Goal: Task Accomplishment & Management: Understand process/instructions

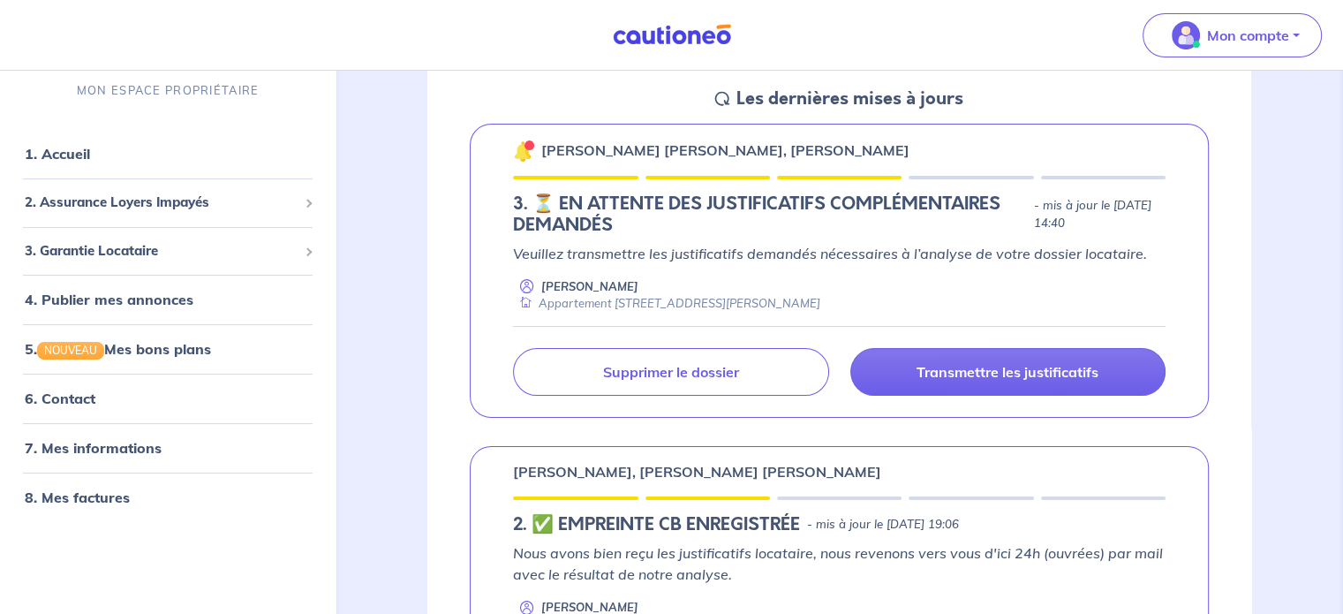
scroll to position [177, 0]
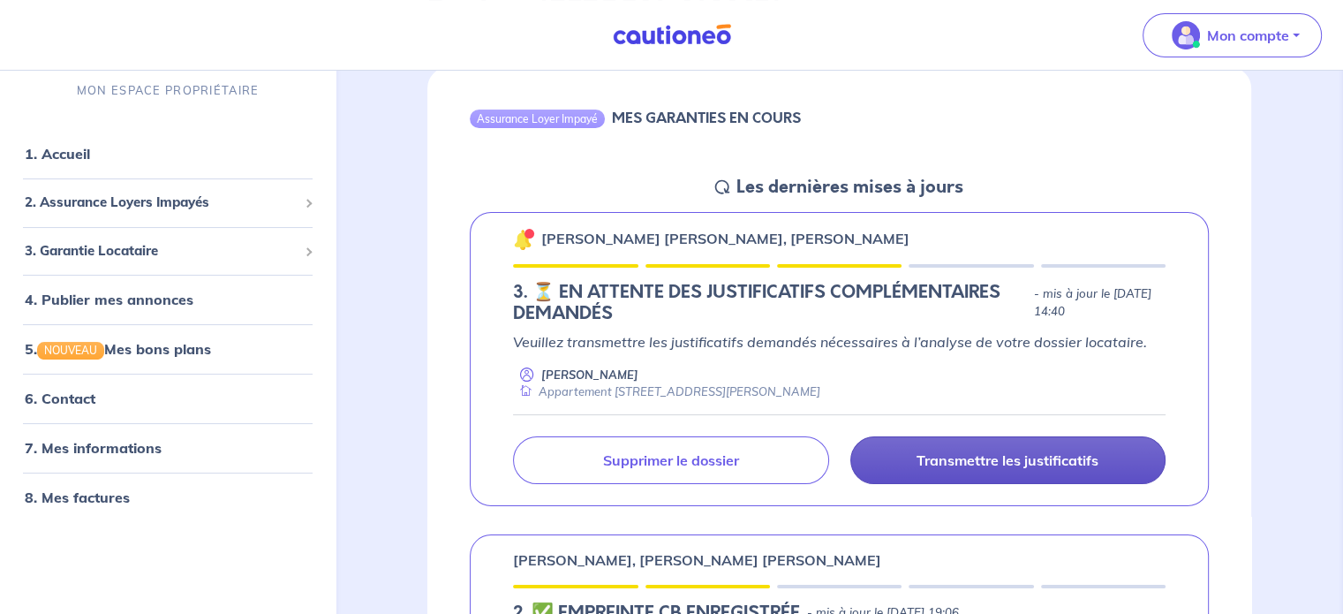
click at [996, 461] on p "Transmettre les justificatifs" at bounding box center [1007, 460] width 182 height 18
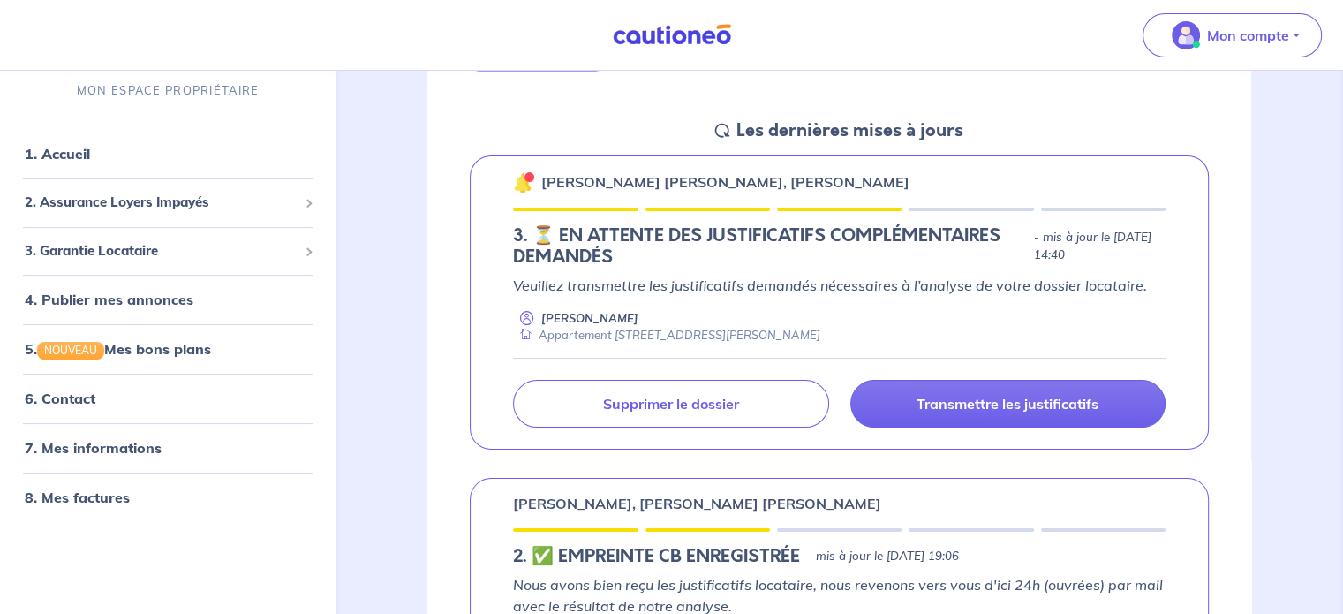
scroll to position [265, 0]
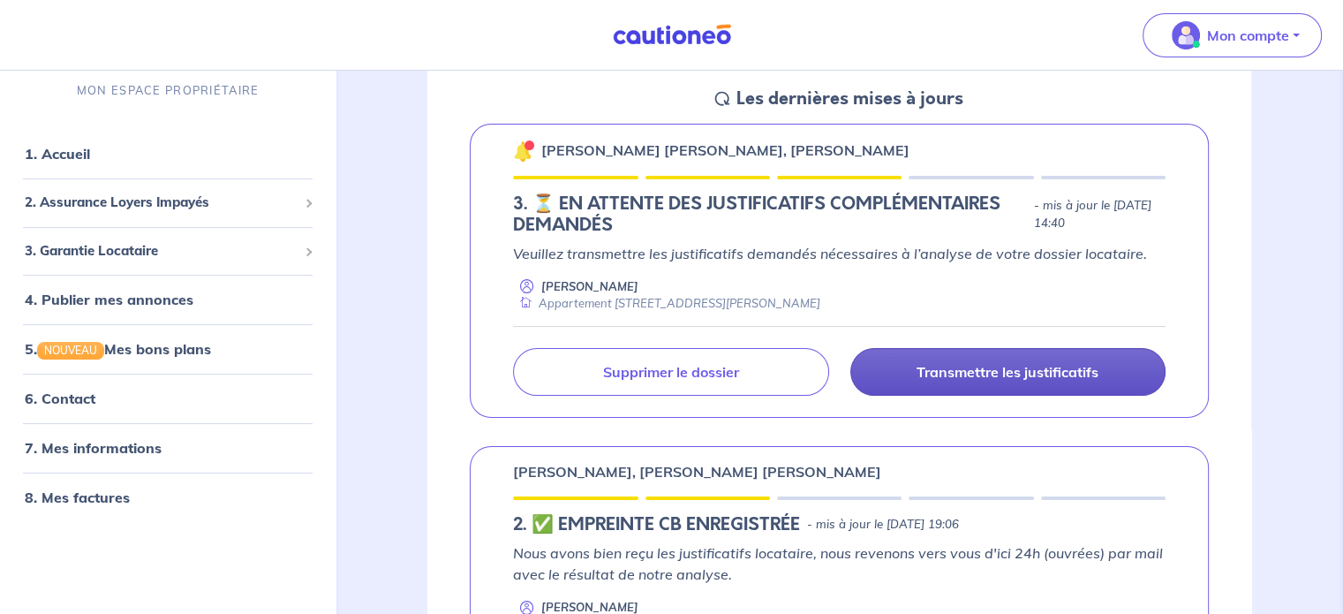
click at [955, 372] on p "Transmettre les justificatifs" at bounding box center [1007, 372] width 182 height 18
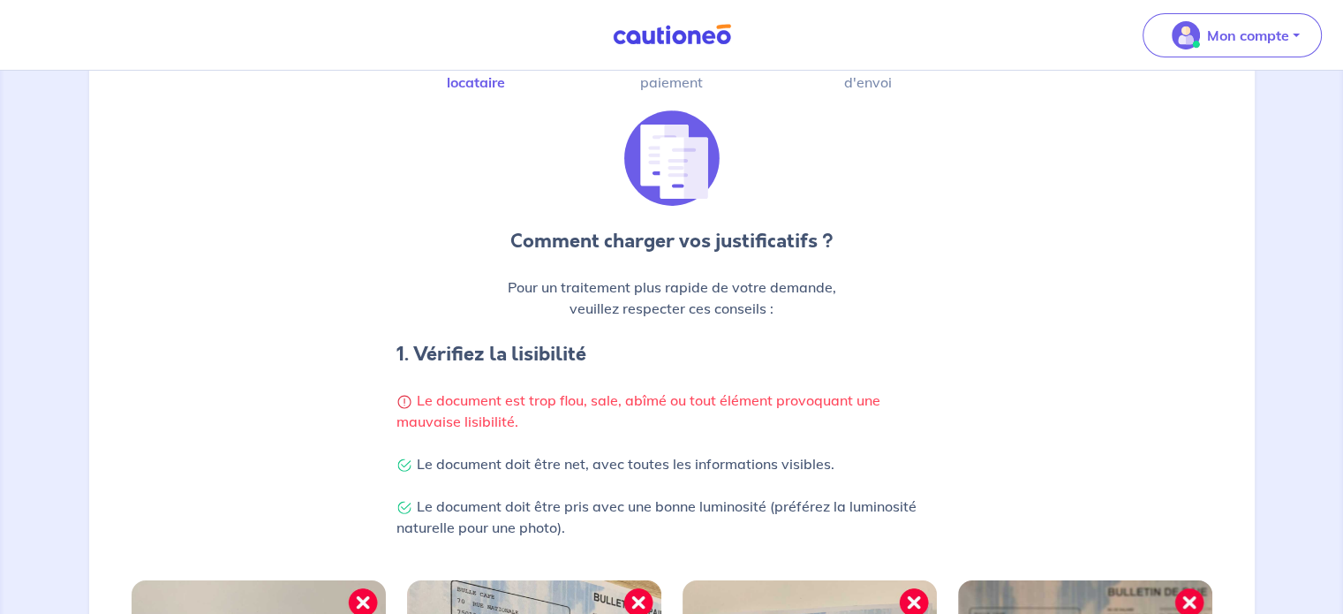
scroll to position [88, 0]
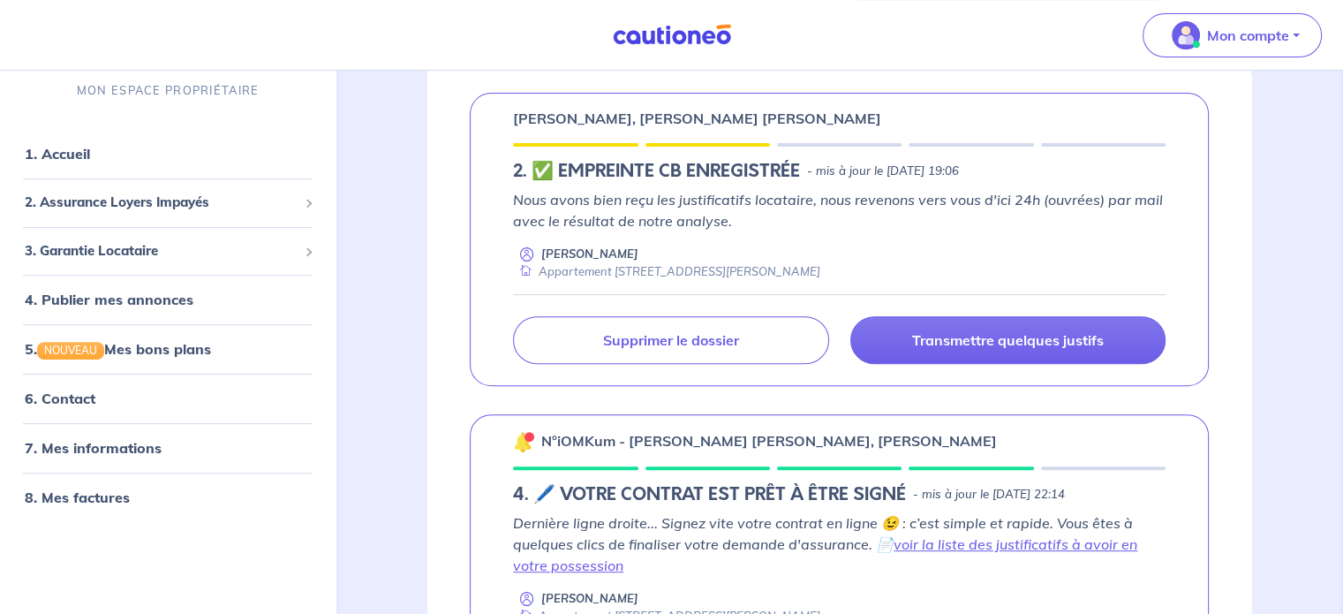
scroll to position [353, 0]
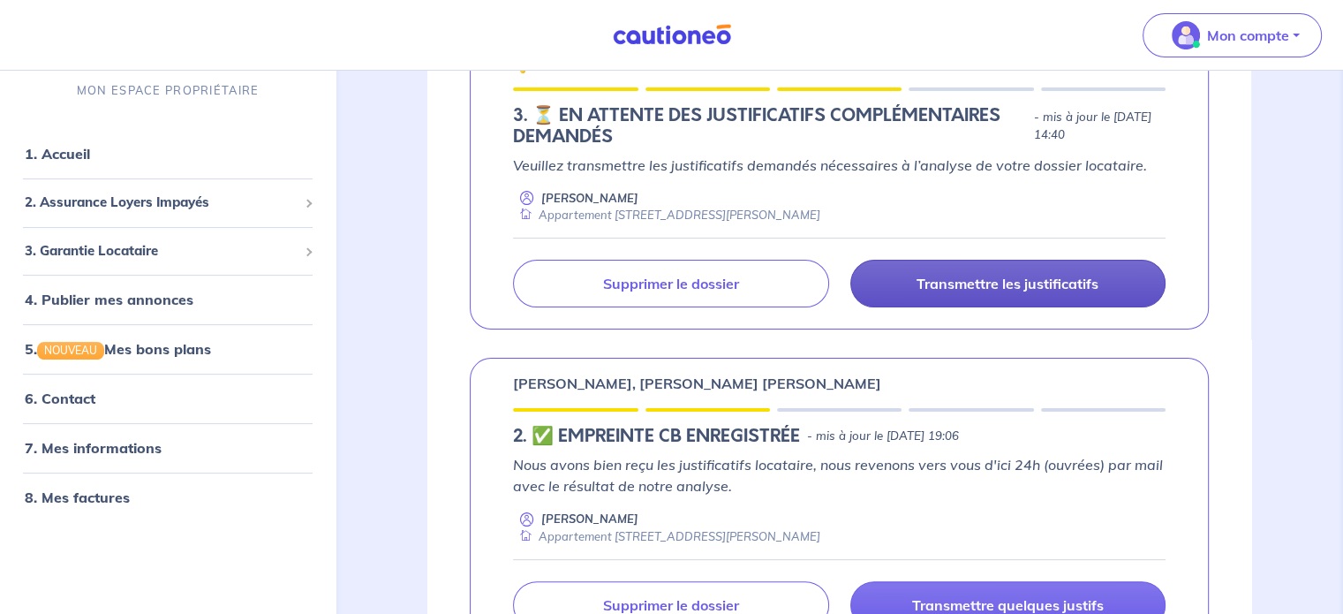
click at [961, 294] on link "Transmettre les justificatifs" at bounding box center [1007, 284] width 315 height 48
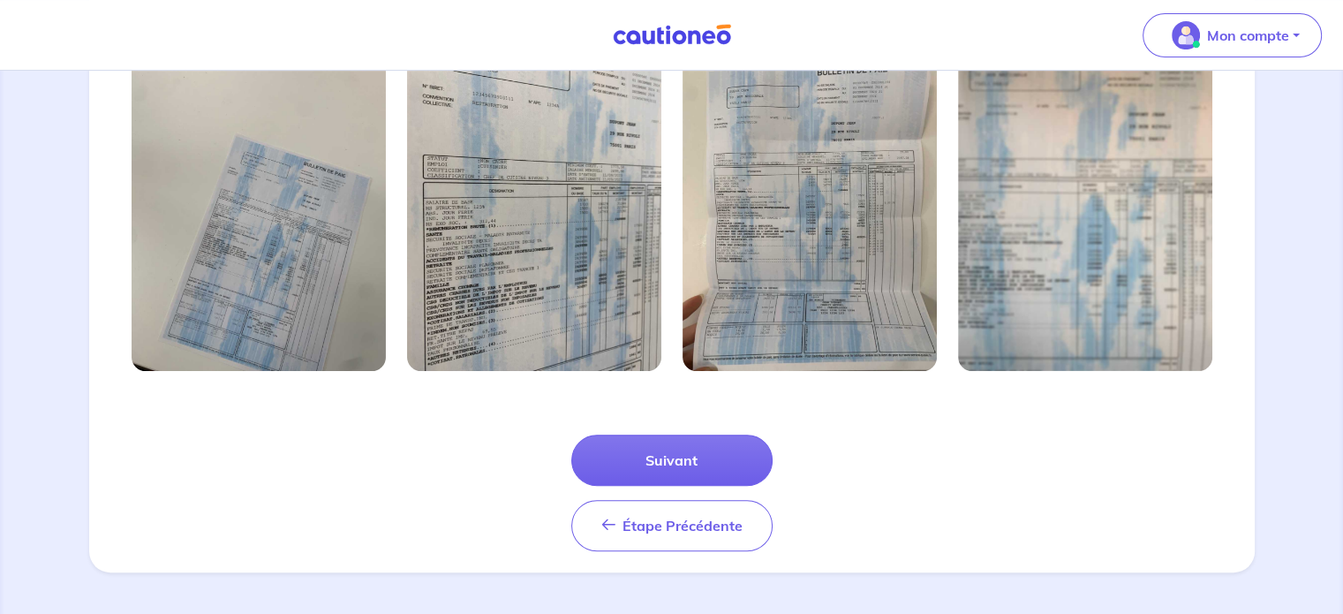
scroll to position [473, 0]
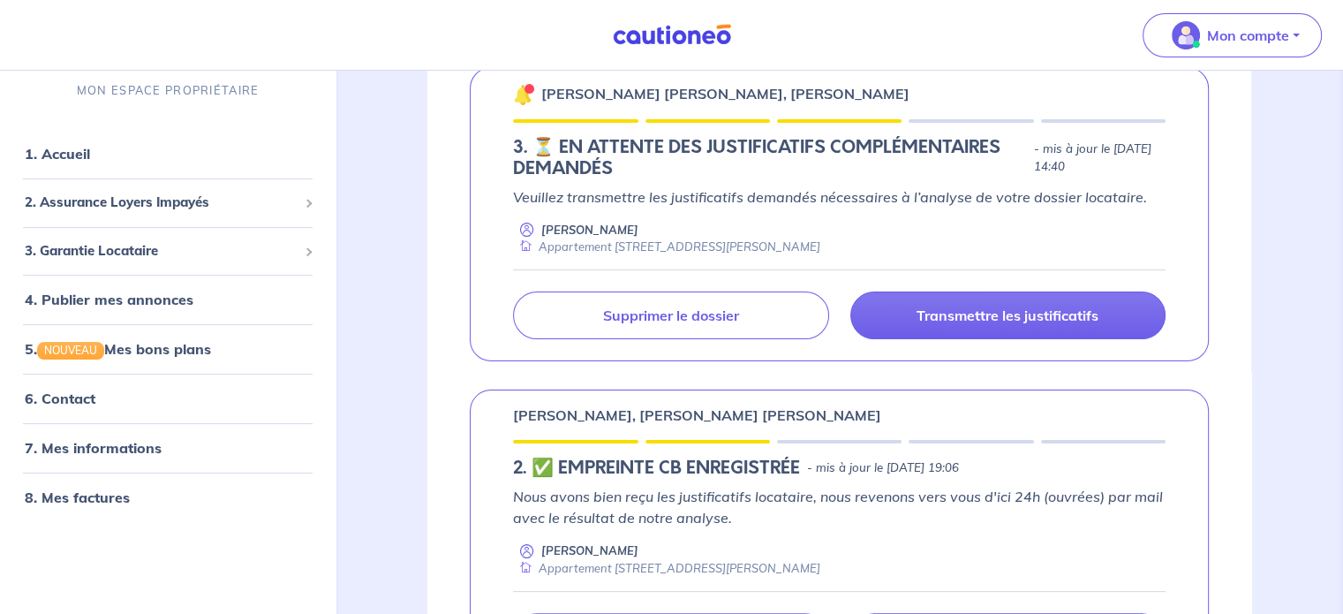
scroll to position [353, 0]
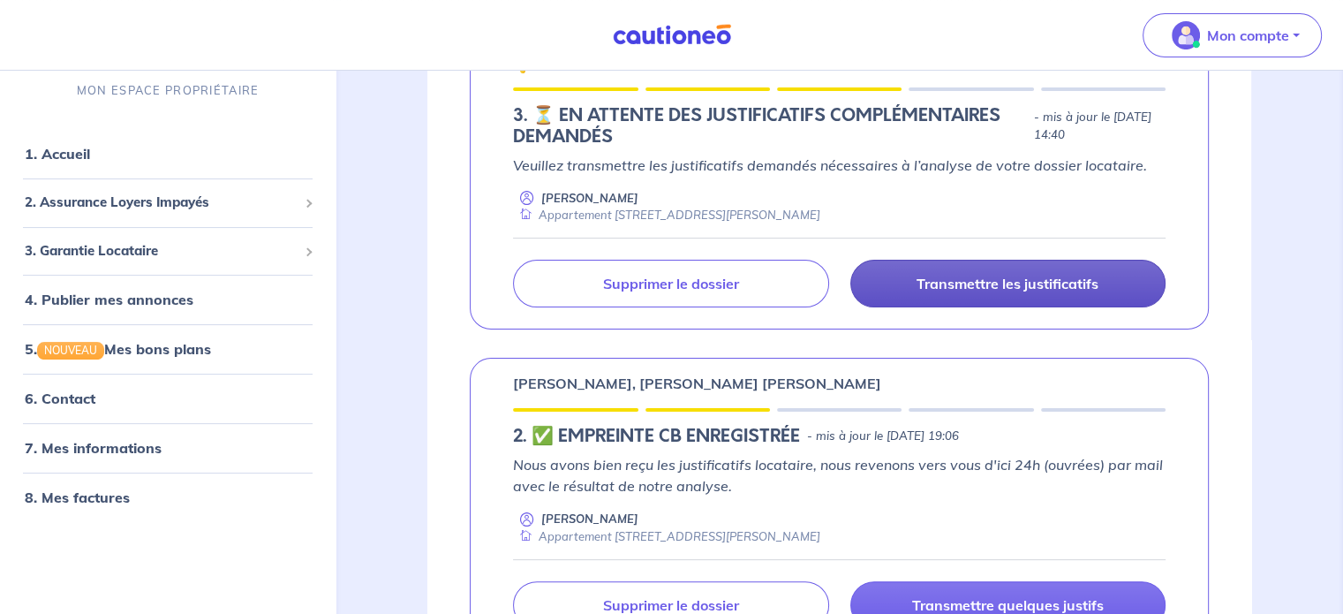
click at [972, 296] on link "Transmettre les justificatifs" at bounding box center [1007, 284] width 315 height 48
